Goal: Task Accomplishment & Management: Manage account settings

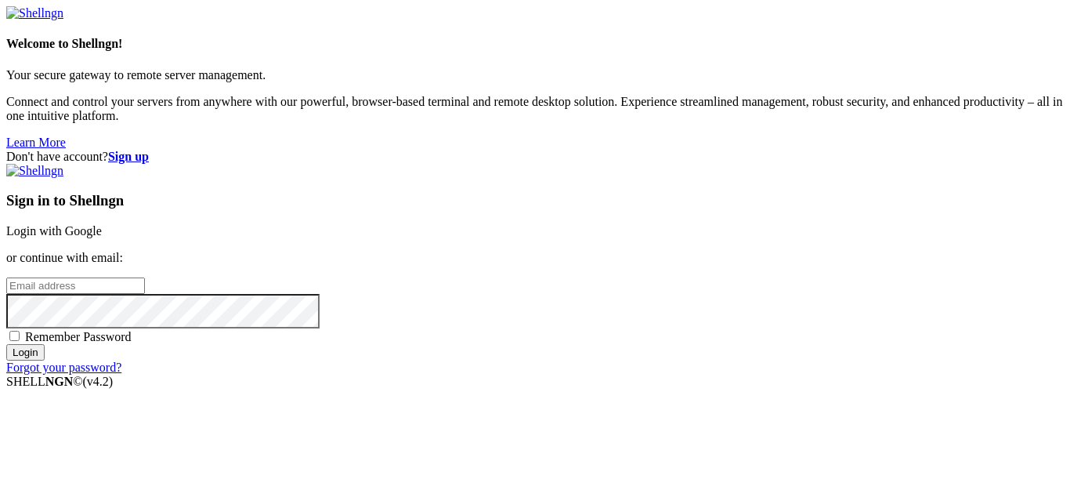
type input "opc"
click at [102, 224] on link "Login with Google" at bounding box center [54, 230] width 96 height 13
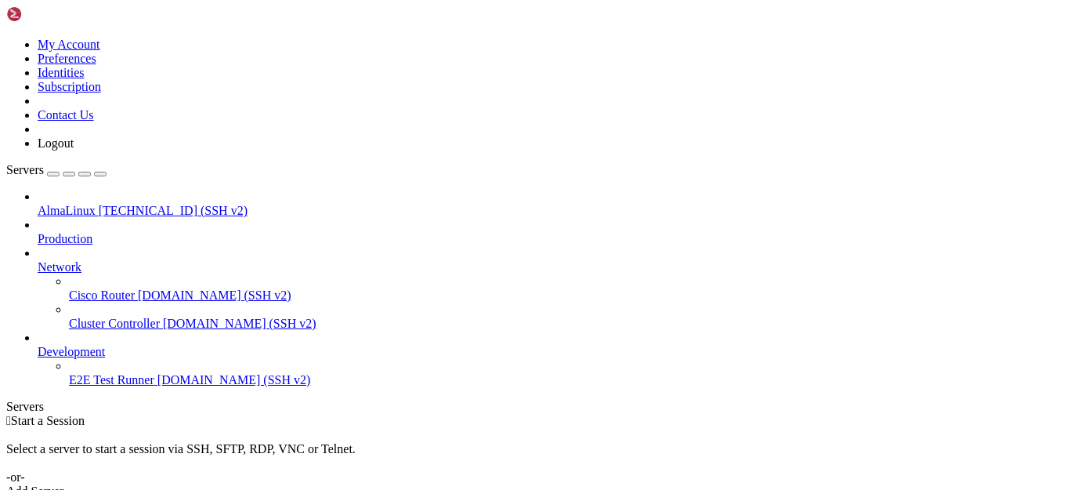
click at [117, 204] on span "[TECHNICAL_ID] (SSH v2)" at bounding box center [173, 210] width 149 height 13
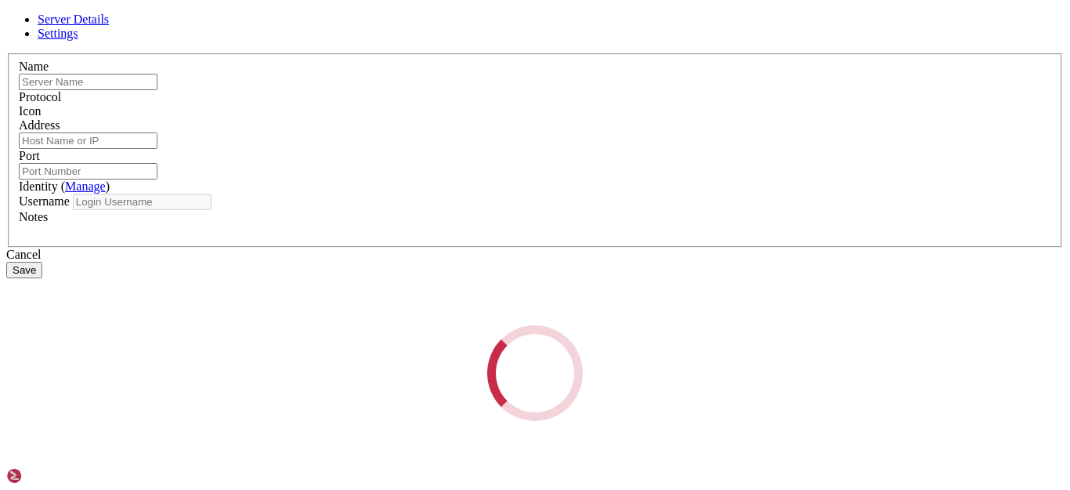
type input "AlmaLinux"
type input "[TECHNICAL_ID]"
type input "22"
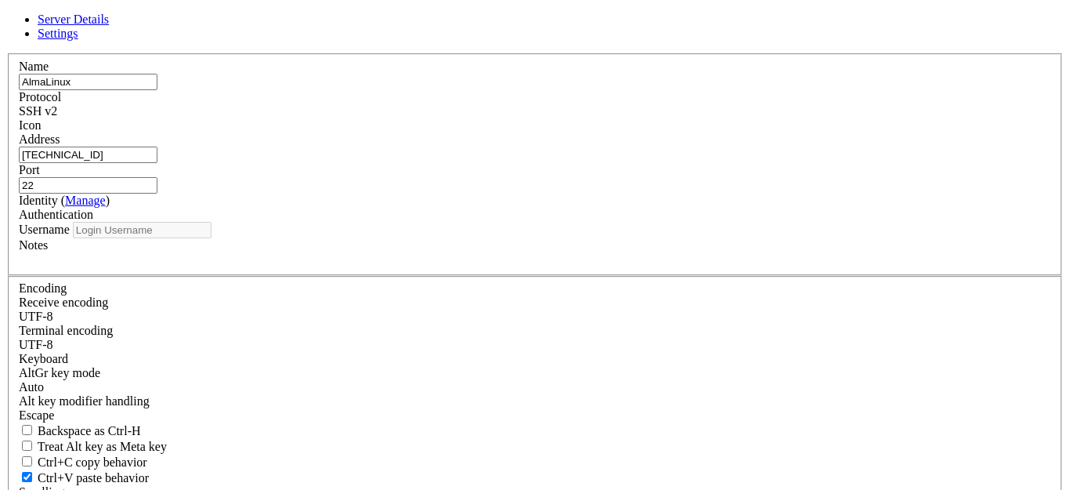
type input "opc"
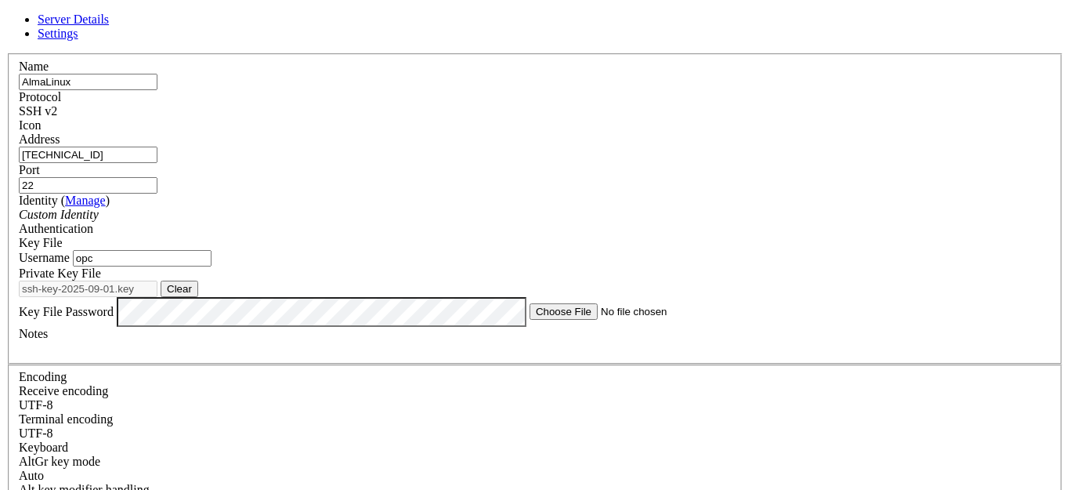
click at [6, 53] on link at bounding box center [6, 53] width 0 height 0
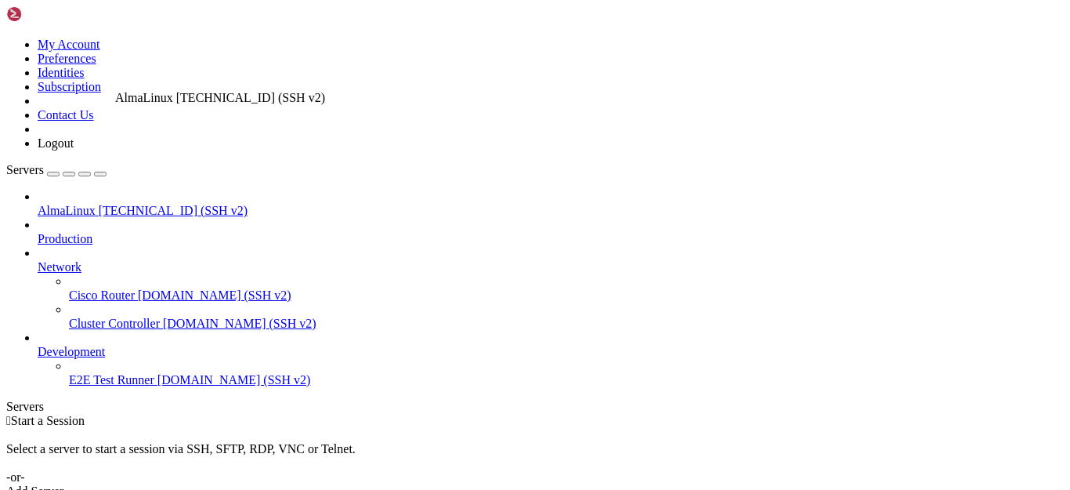
click at [96, 204] on span "AlmaLinux" at bounding box center [67, 210] width 58 height 13
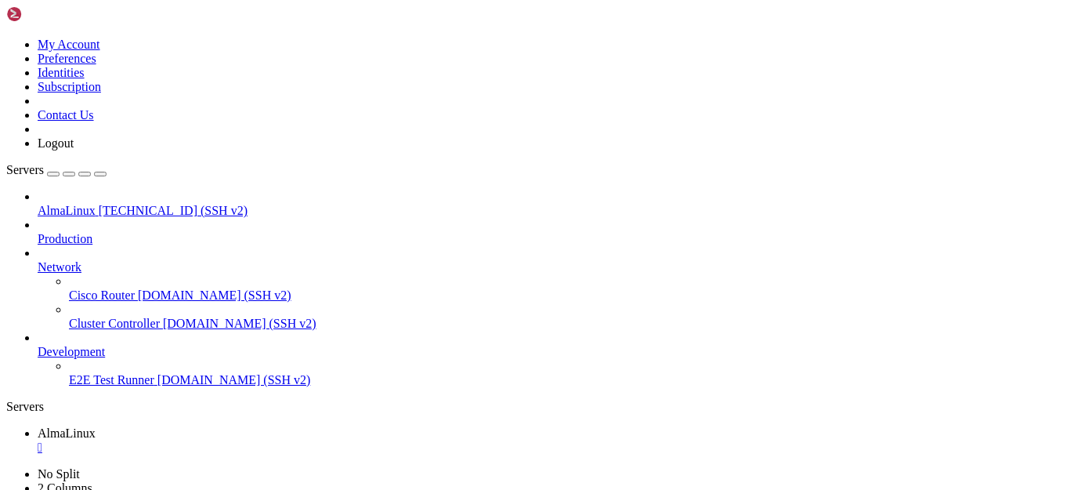
click at [128, 204] on span "[TECHNICAL_ID] (SSH v2)" at bounding box center [173, 210] width 149 height 13
click at [399, 468] on div "" at bounding box center [551, 475] width 1026 height 14
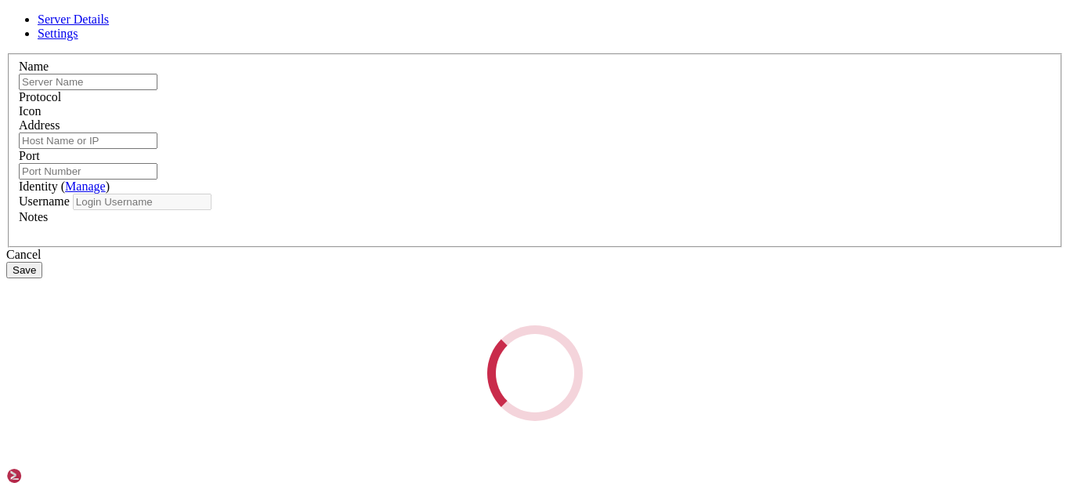
type input "AlmaLinux"
type input "[TECHNICAL_ID]"
type input "22"
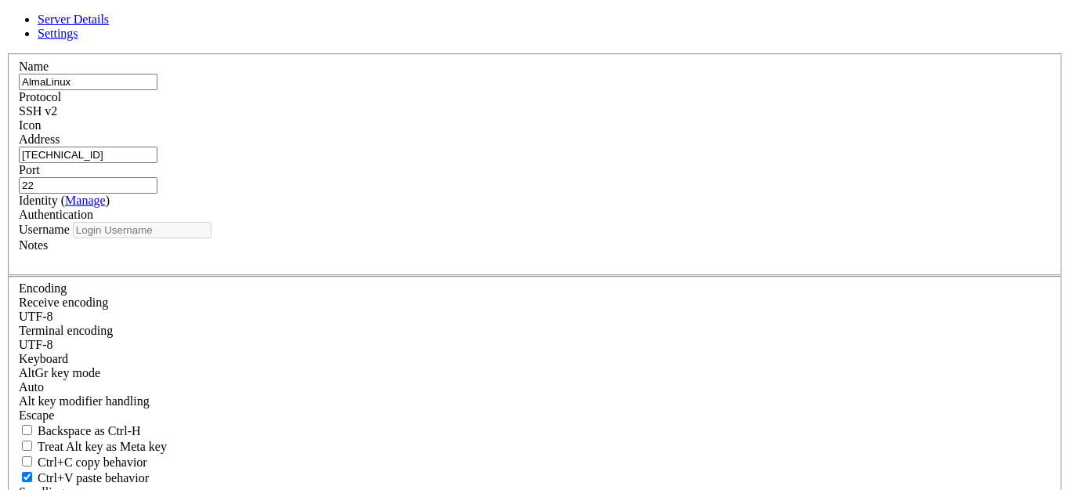
type input "opc"
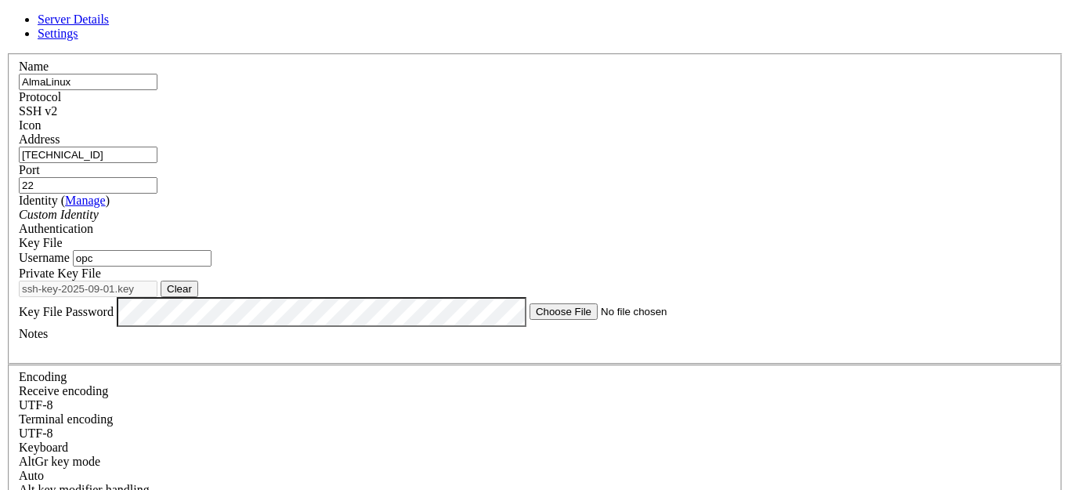
drag, startPoint x: 434, startPoint y: 167, endPoint x: 276, endPoint y: 173, distance: 158.3
click at [276, 173] on div "Server Details Settings Name [GEOGRAPHIC_DATA] Protocol SSH v2 Icon" at bounding box center [534, 352] width 1057 height 678
click at [6, 53] on link at bounding box center [6, 53] width 0 height 0
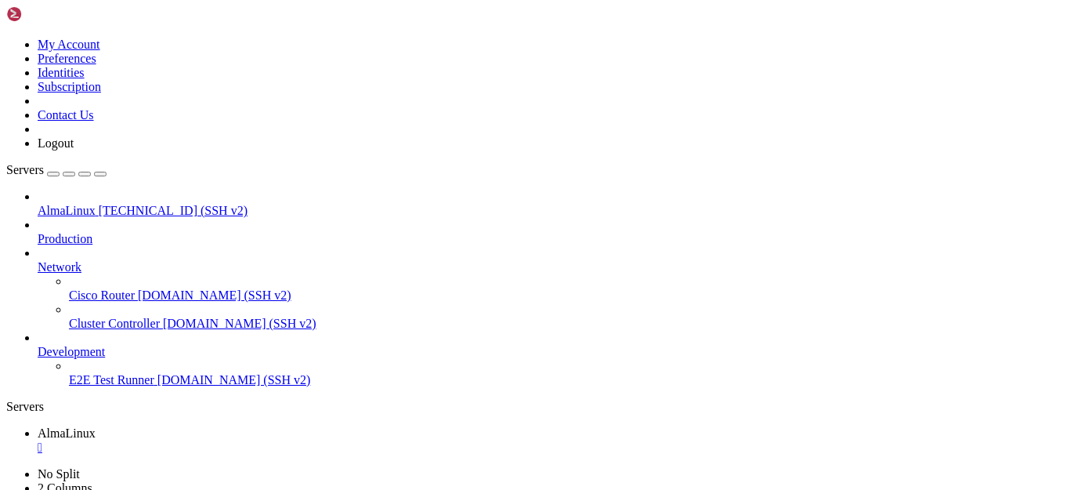
click at [99, 204] on span "[TECHNICAL_ID] (SSH v2)" at bounding box center [173, 210] width 149 height 13
click at [288, 426] on link "AlmaLinux " at bounding box center [551, 440] width 1026 height 28
click at [286, 440] on div "" at bounding box center [551, 447] width 1026 height 14
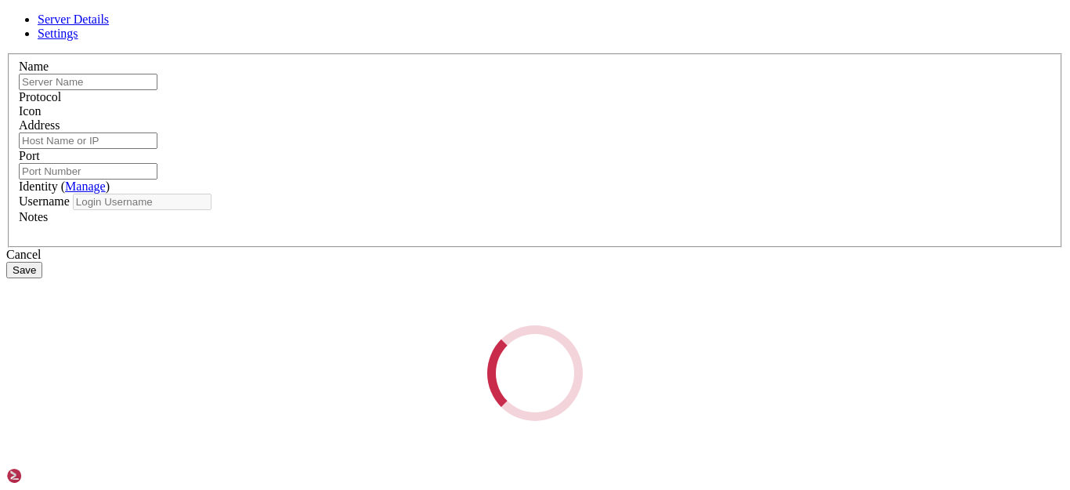
type input "AlmaLinux"
type input "[TECHNICAL_ID]"
type input "22"
type input "opc"
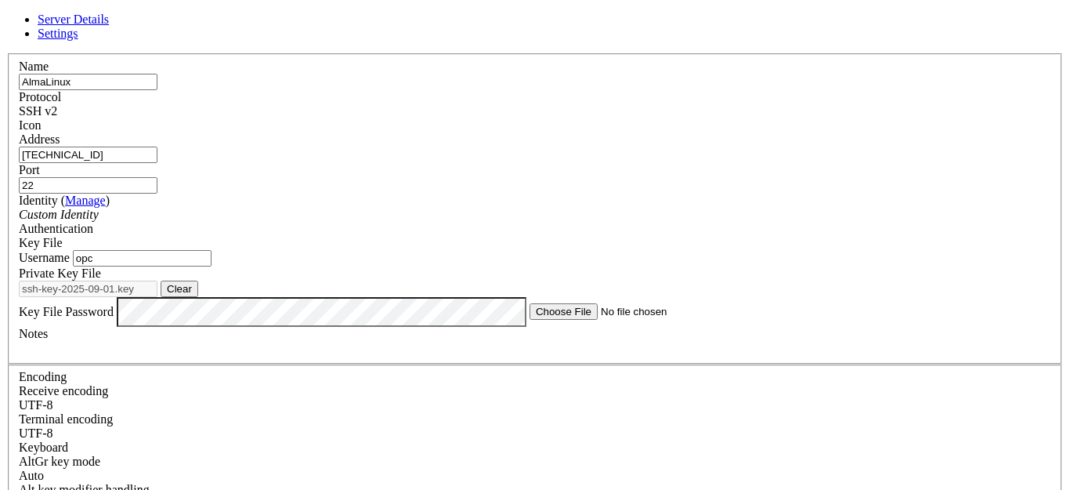
click at [6, 53] on icon at bounding box center [6, 53] width 0 height 0
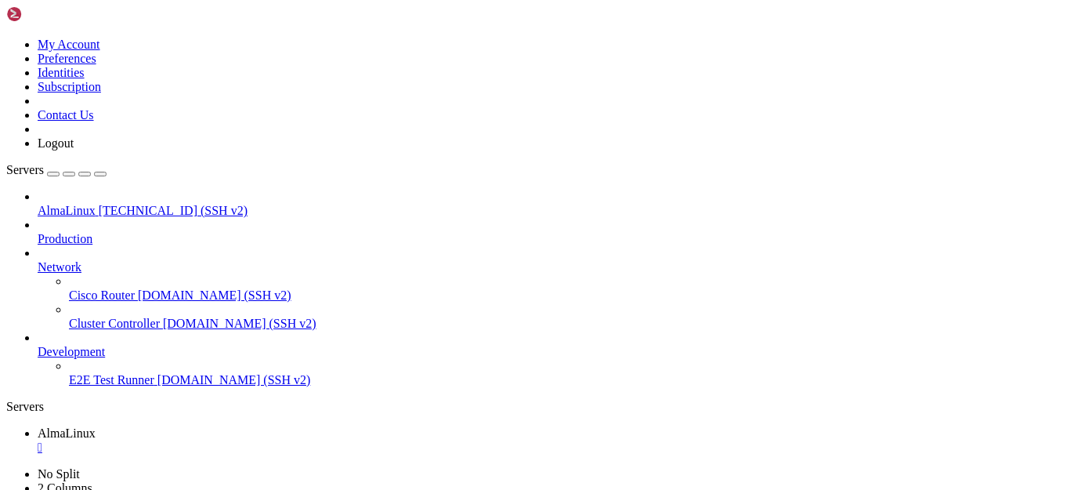
click at [287, 440] on div "" at bounding box center [551, 447] width 1026 height 14
